Goal: Information Seeking & Learning: Learn about a topic

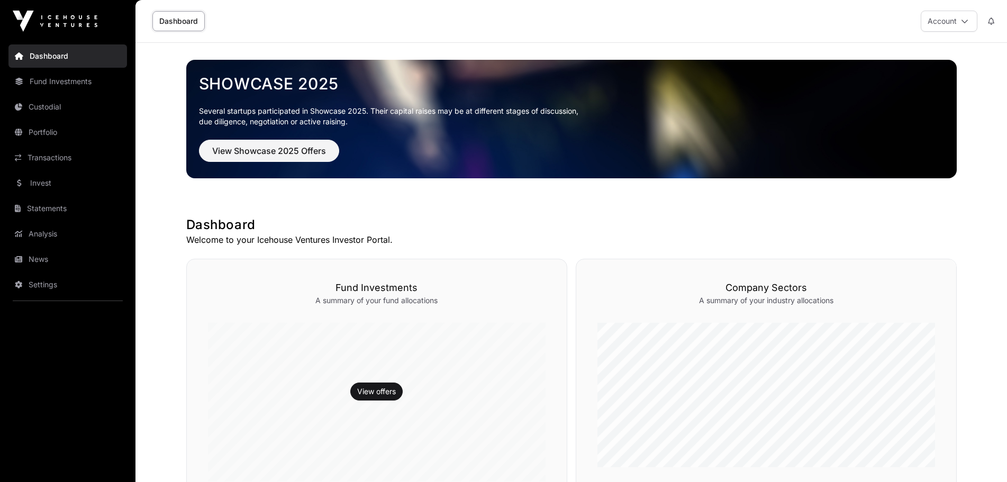
click at [41, 153] on link "Transactions" at bounding box center [67, 157] width 119 height 23
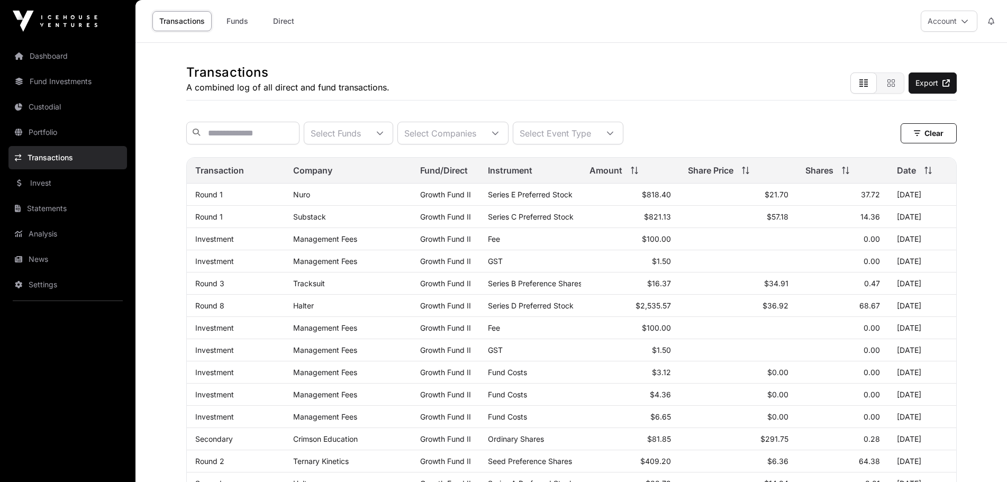
click at [78, 137] on link "Portfolio" at bounding box center [67, 132] width 119 height 23
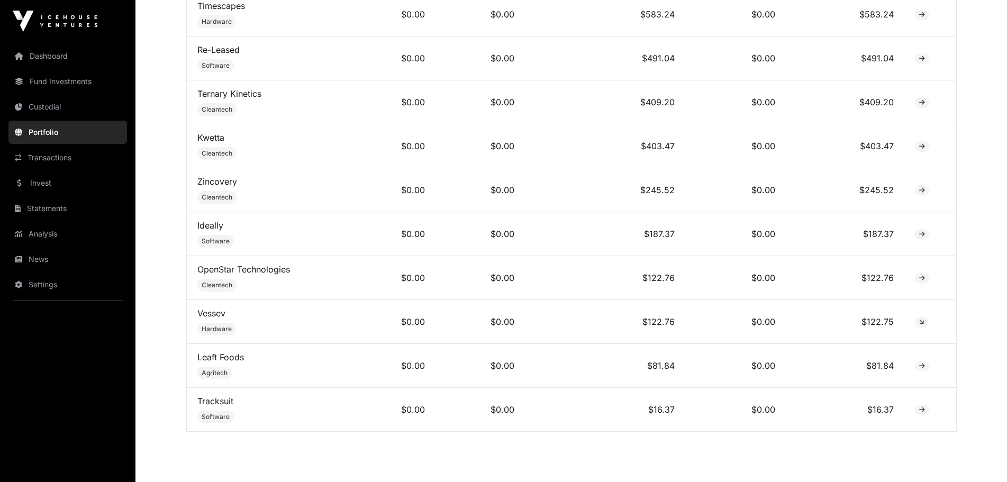
scroll to position [838, 0]
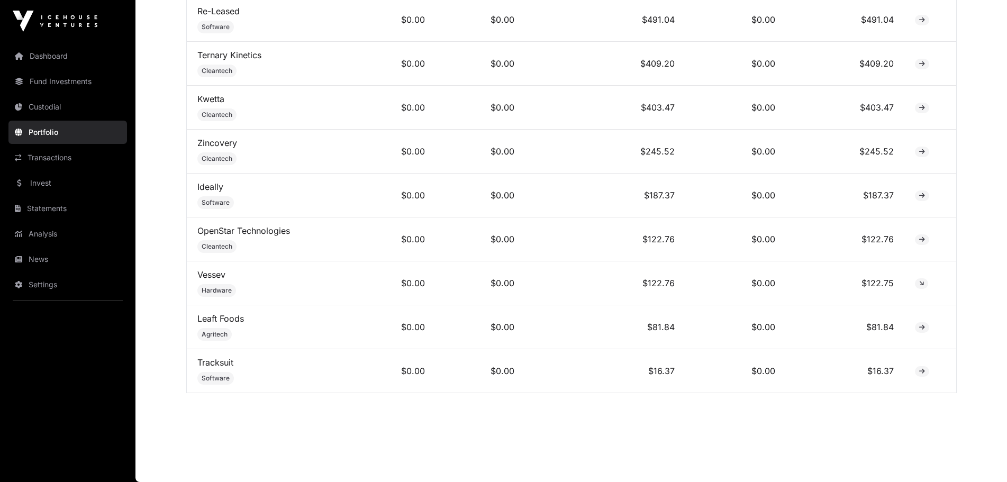
click at [205, 274] on link "Vessev" at bounding box center [211, 274] width 28 height 11
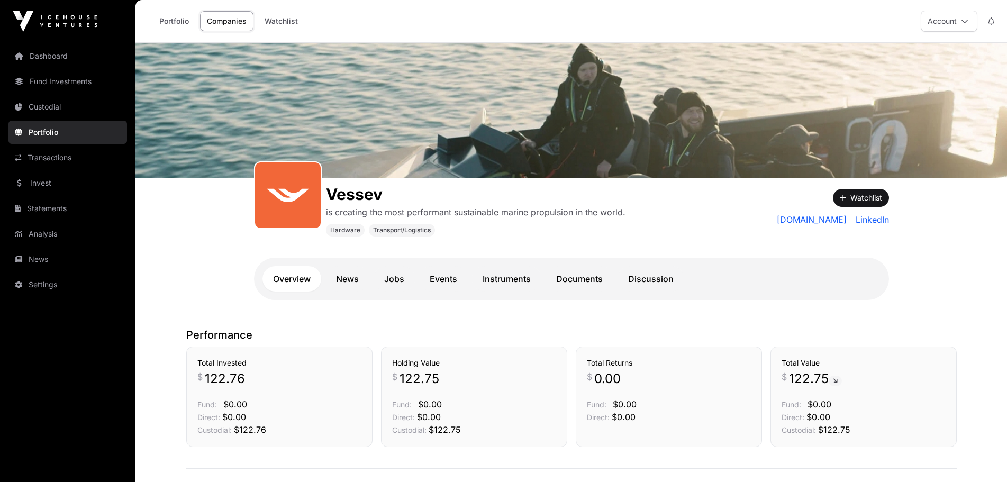
click at [330, 283] on link "News" at bounding box center [348, 278] width 44 height 25
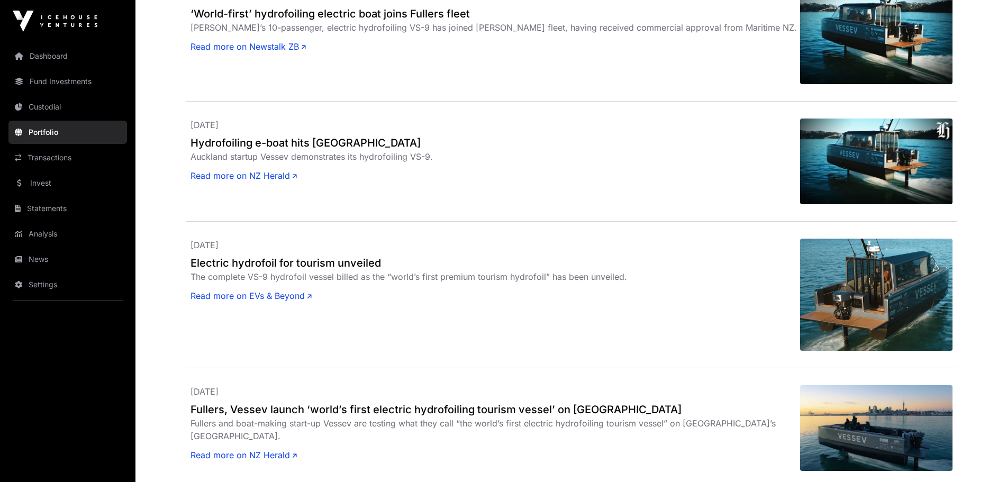
scroll to position [753, 0]
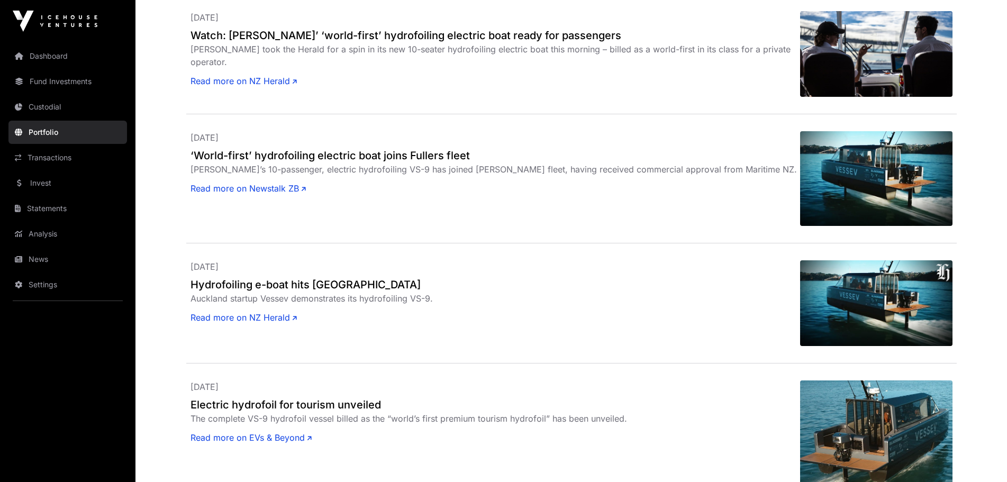
click at [59, 187] on link "Invest" at bounding box center [67, 182] width 119 height 23
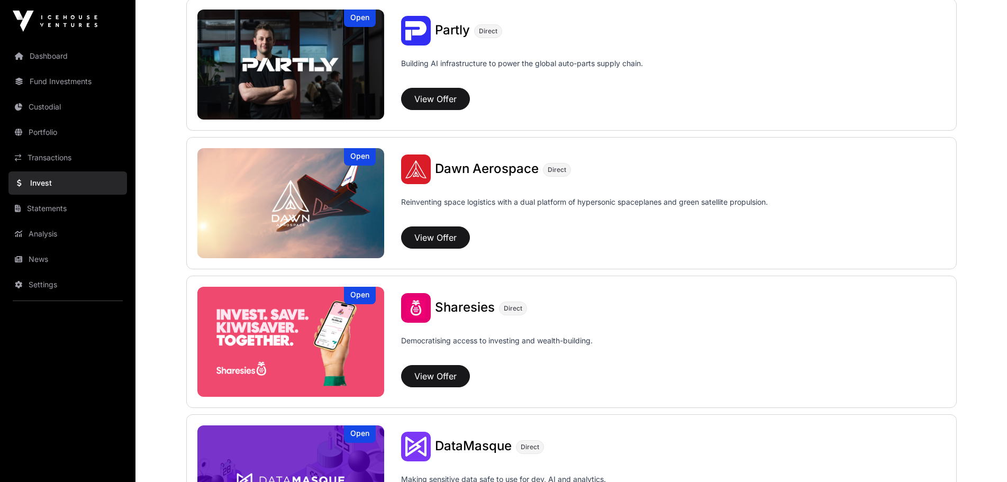
scroll to position [1059, 0]
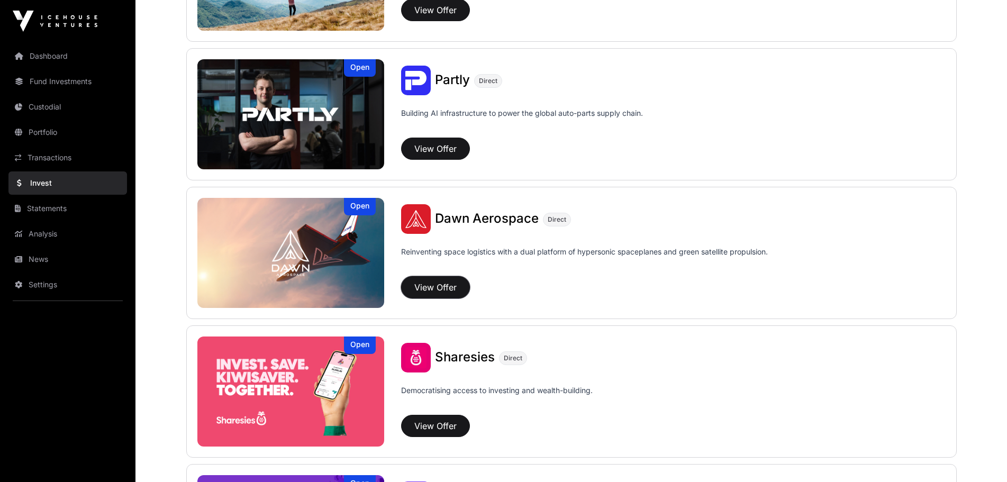
click at [430, 288] on button "View Offer" at bounding box center [435, 287] width 69 height 22
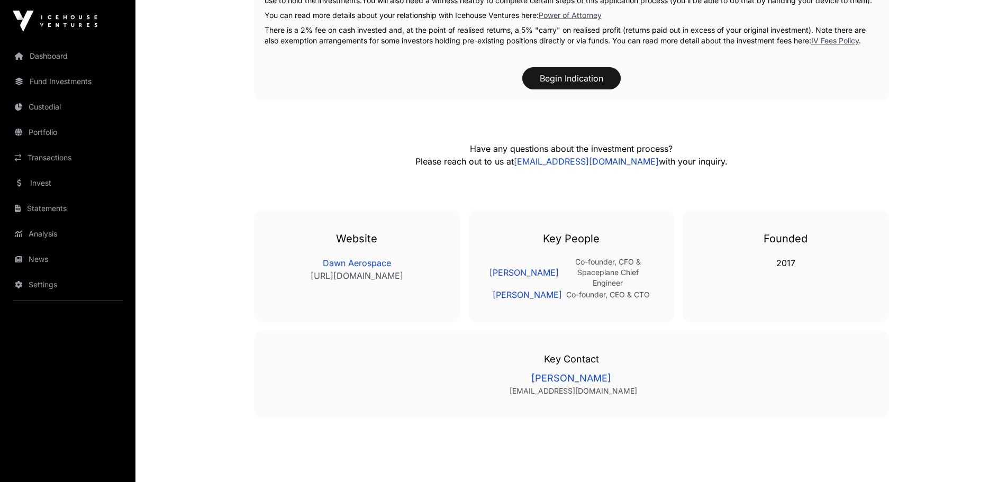
scroll to position [2228, 0]
